Goal: Task Accomplishment & Management: Manage account settings

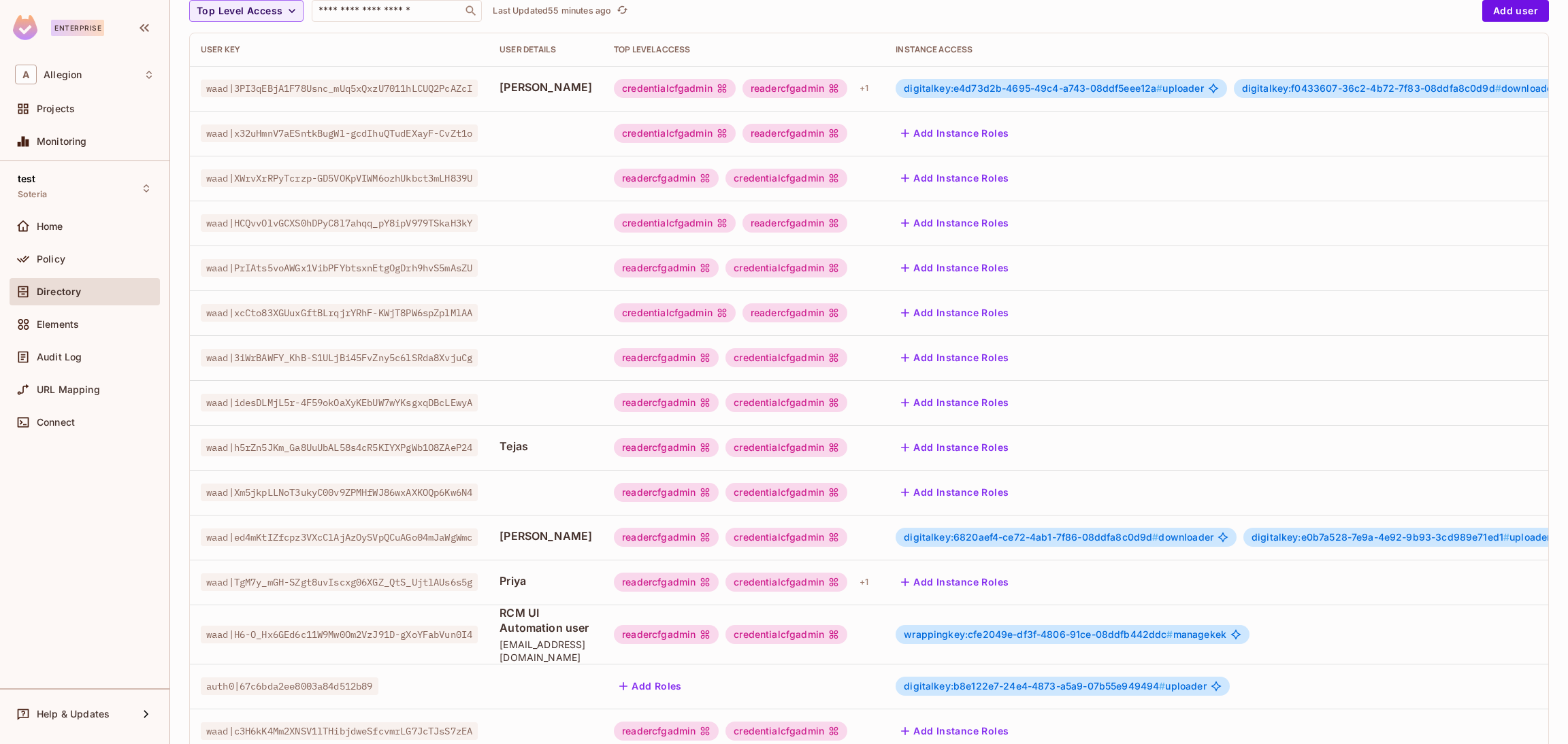
scroll to position [235, 0]
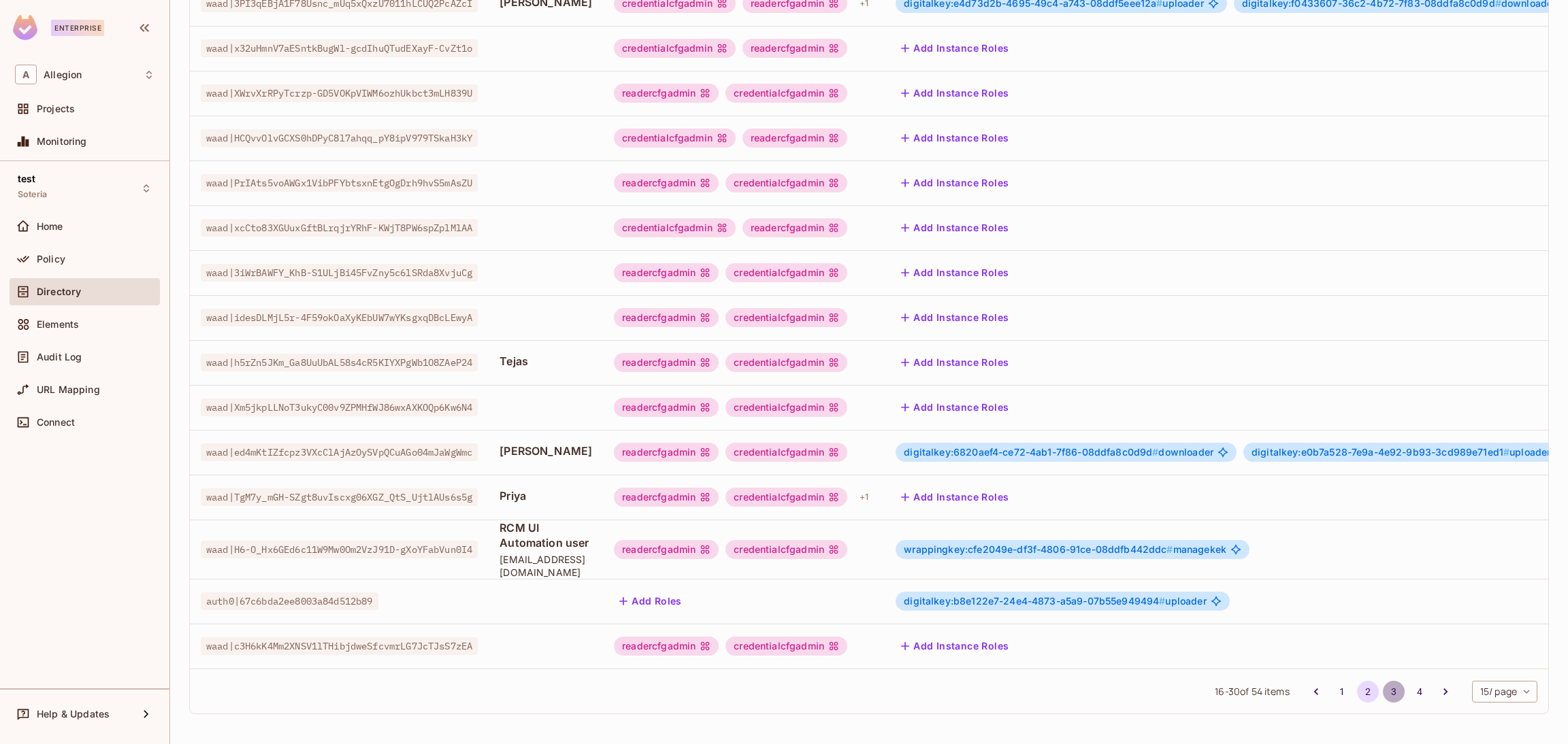
click at [1382, 692] on button "3" at bounding box center [1393, 692] width 22 height 22
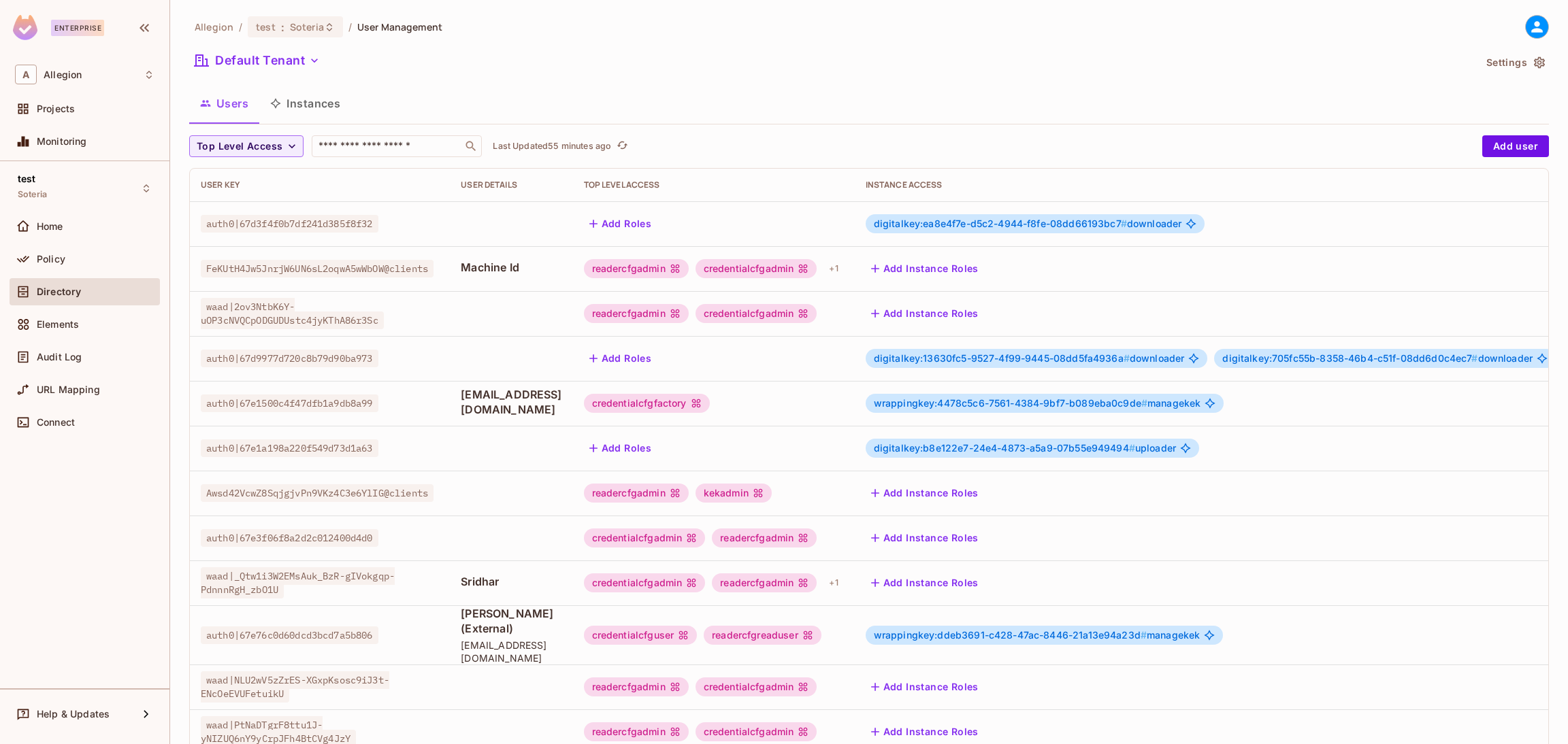
click at [826, 407] on div "credentialcfgfactory" at bounding box center [714, 403] width 260 height 19
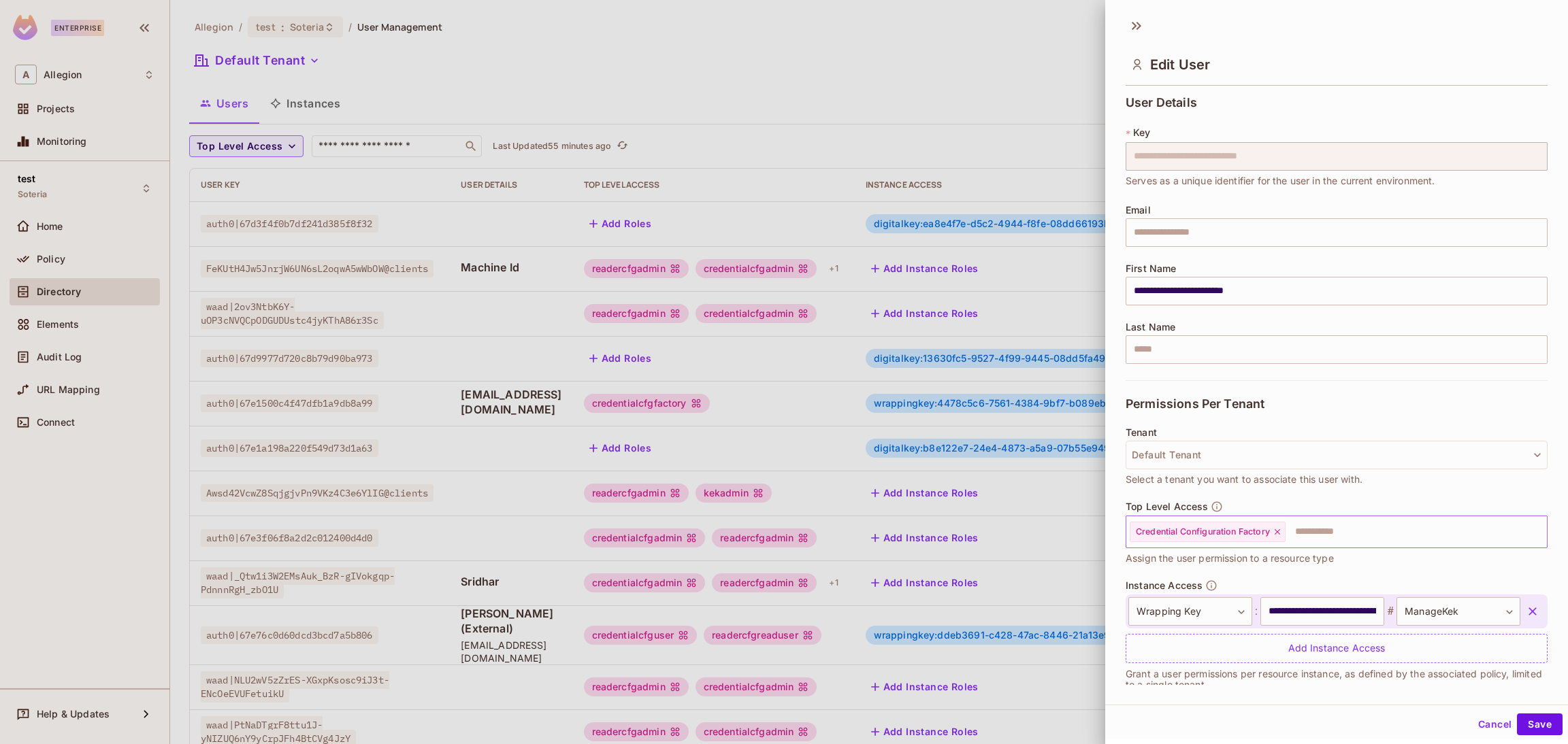
click at [1281, 528] on icon at bounding box center [1277, 532] width 10 height 10
click at [1521, 721] on button "Save" at bounding box center [1539, 724] width 45 height 22
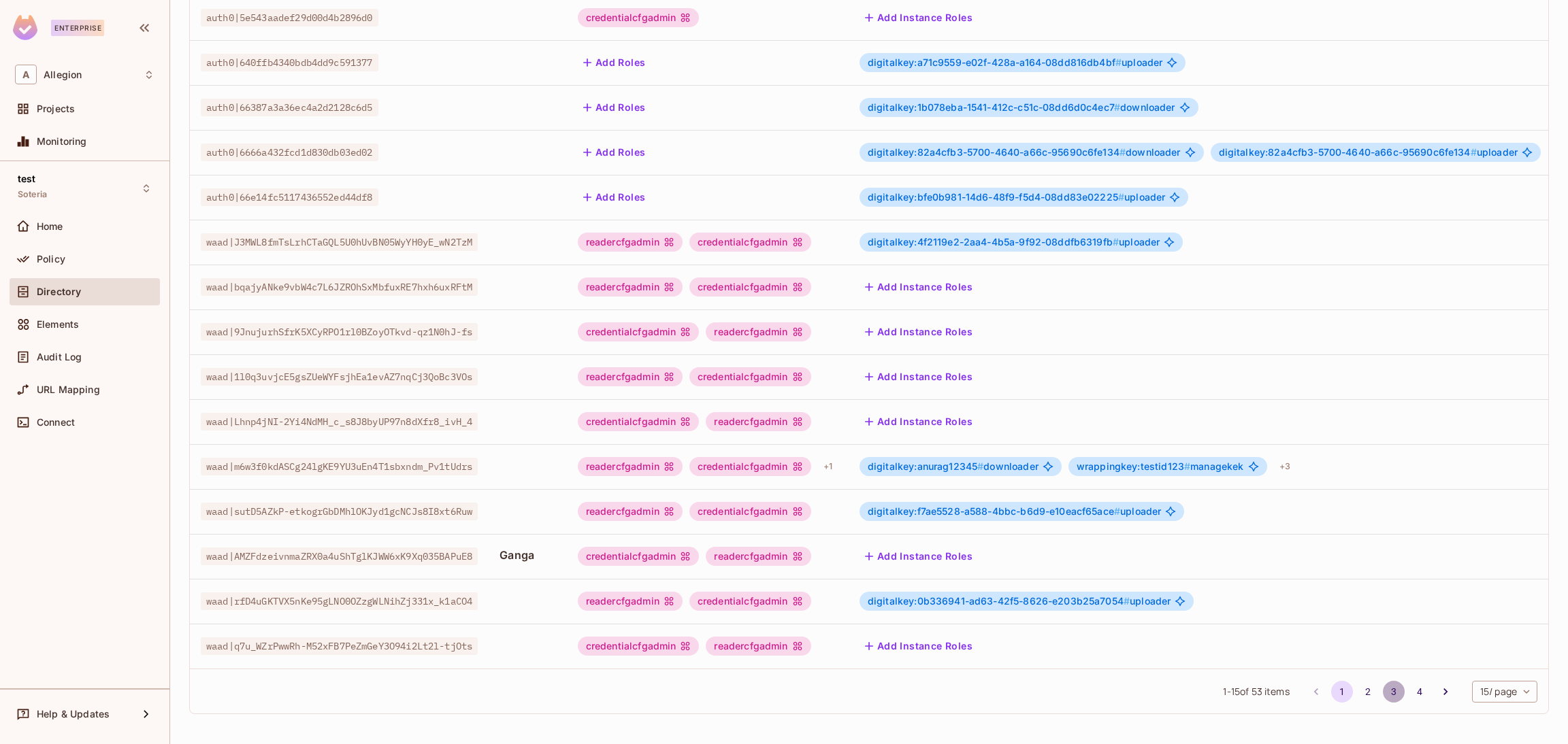
click at [1382, 686] on button "3" at bounding box center [1393, 692] width 22 height 22
